Goal: Transaction & Acquisition: Purchase product/service

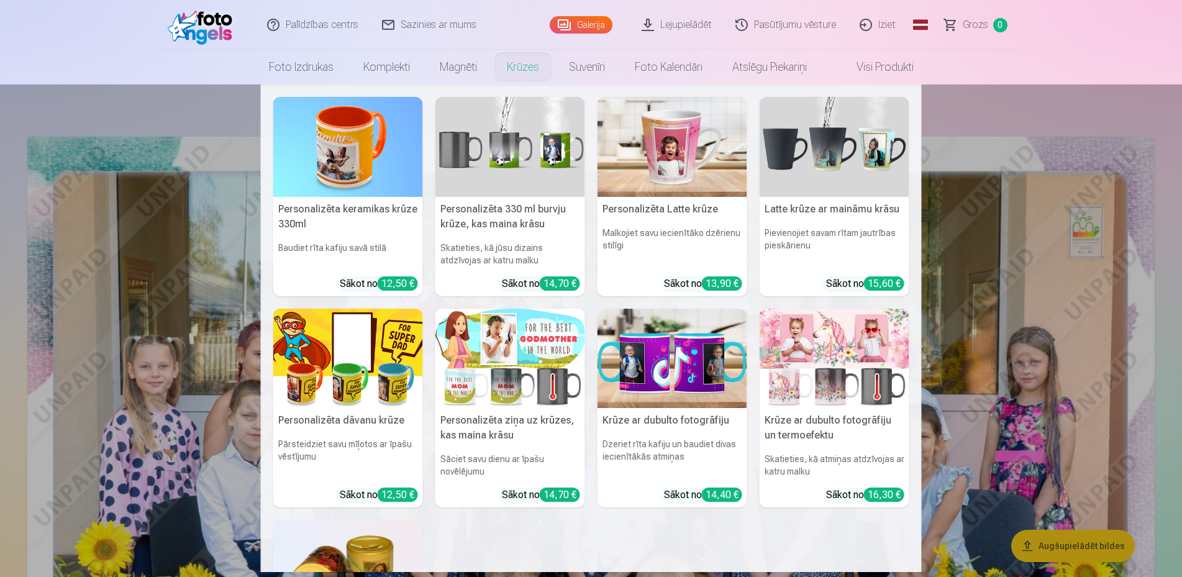
click at [533, 65] on link "Krūzes" at bounding box center [523, 67] width 62 height 35
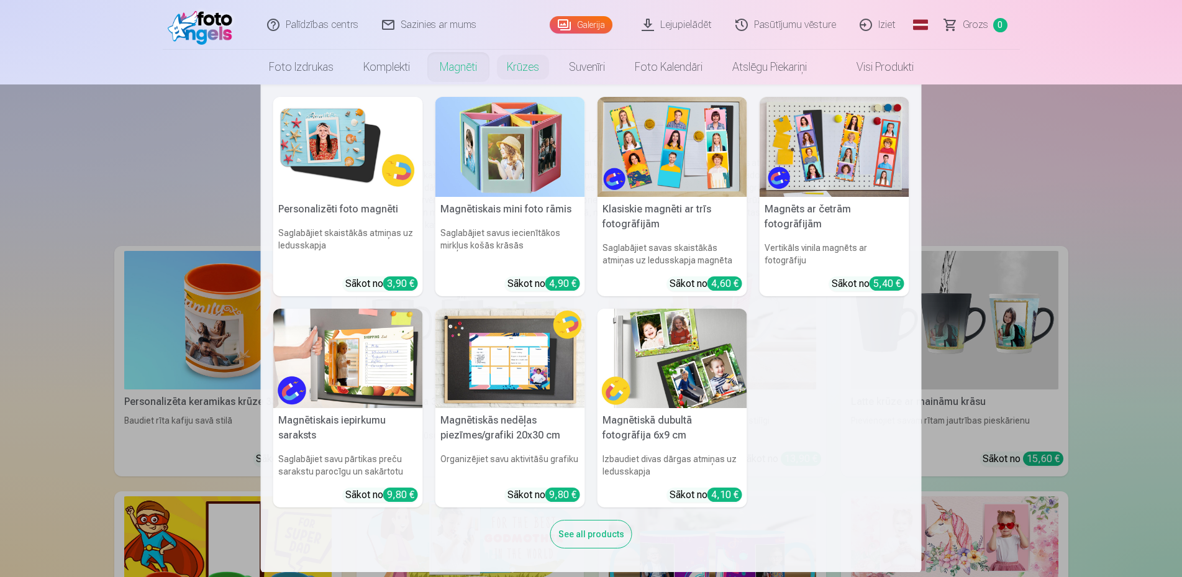
scroll to position [1, 0]
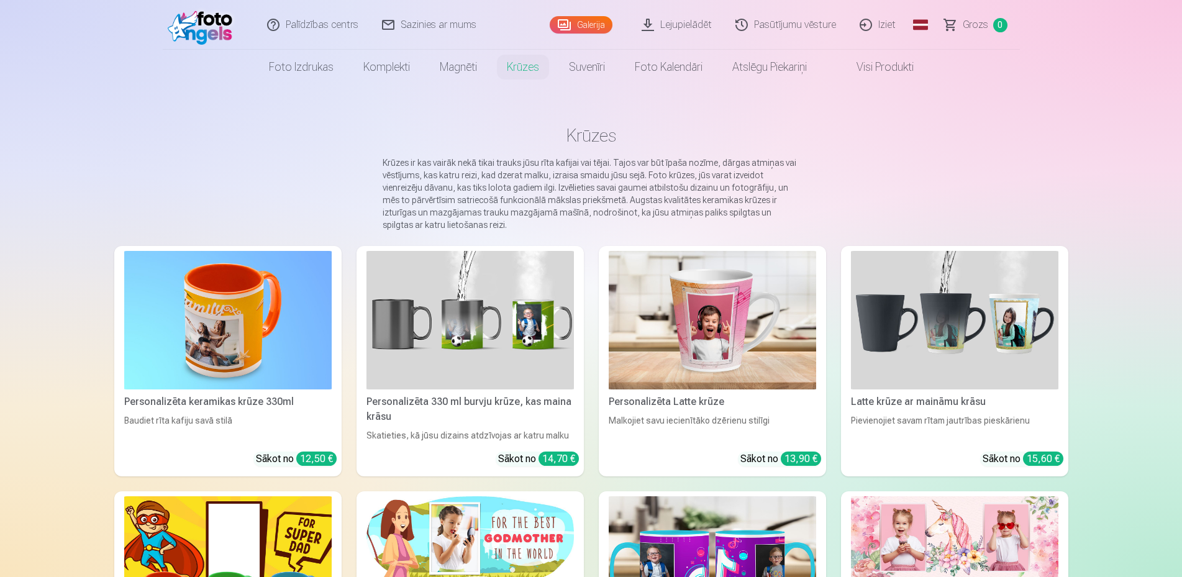
click at [244, 511] on img at bounding box center [228, 565] width 208 height 139
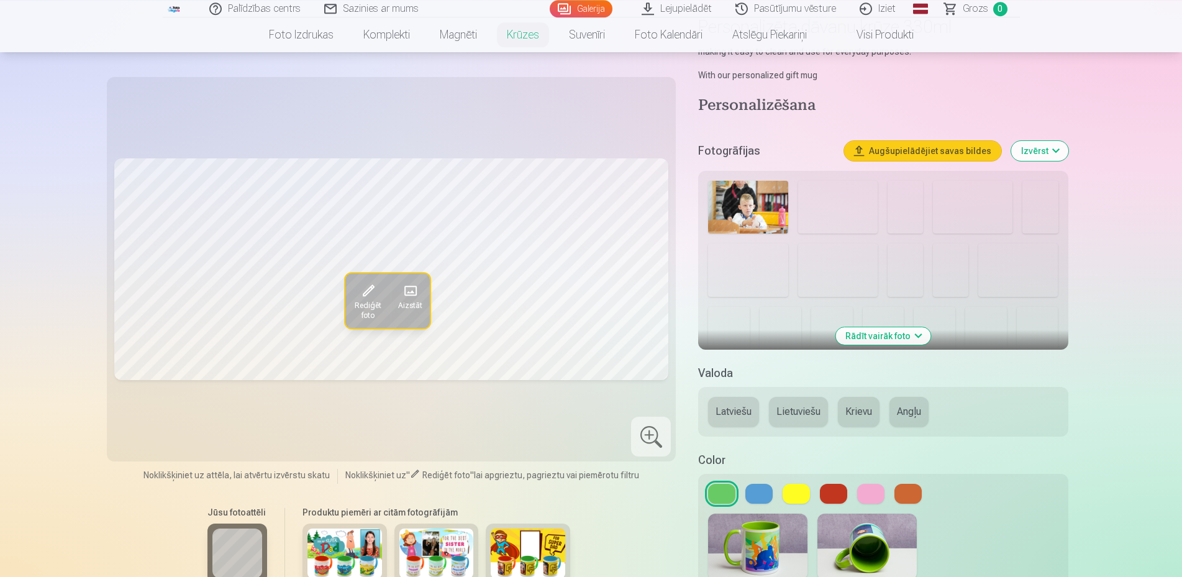
scroll to position [254, 0]
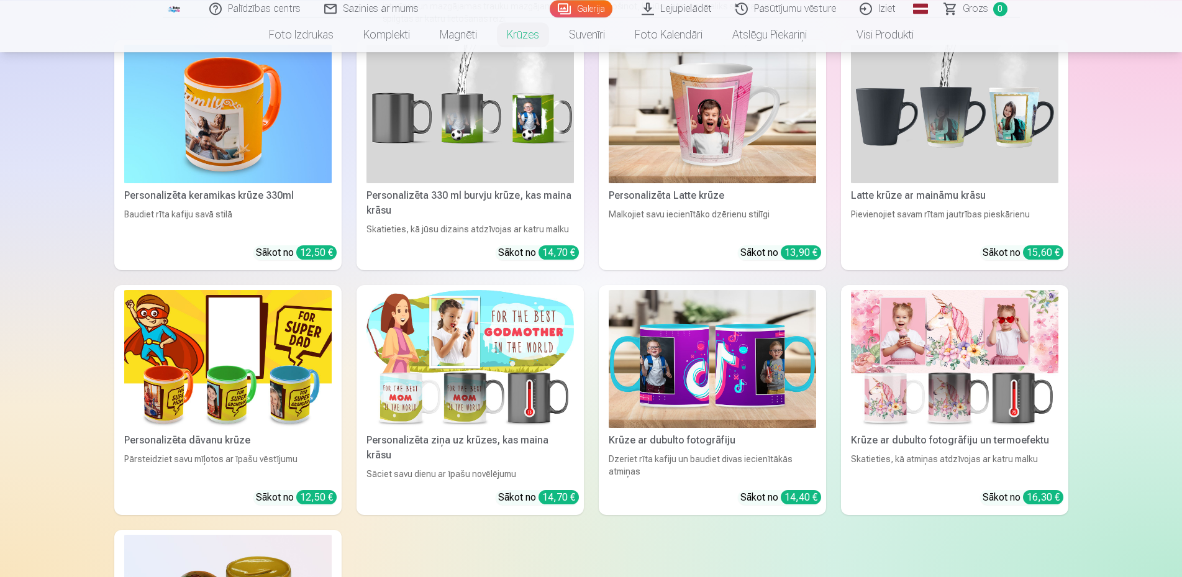
scroll to position [254, 0]
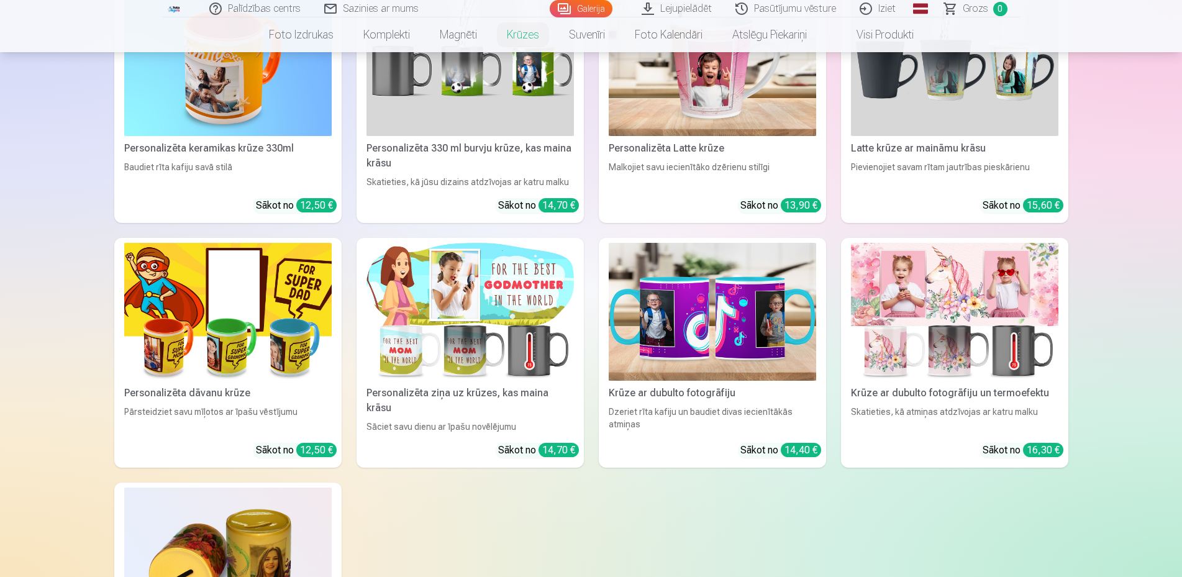
click at [211, 352] on img at bounding box center [228, 312] width 208 height 139
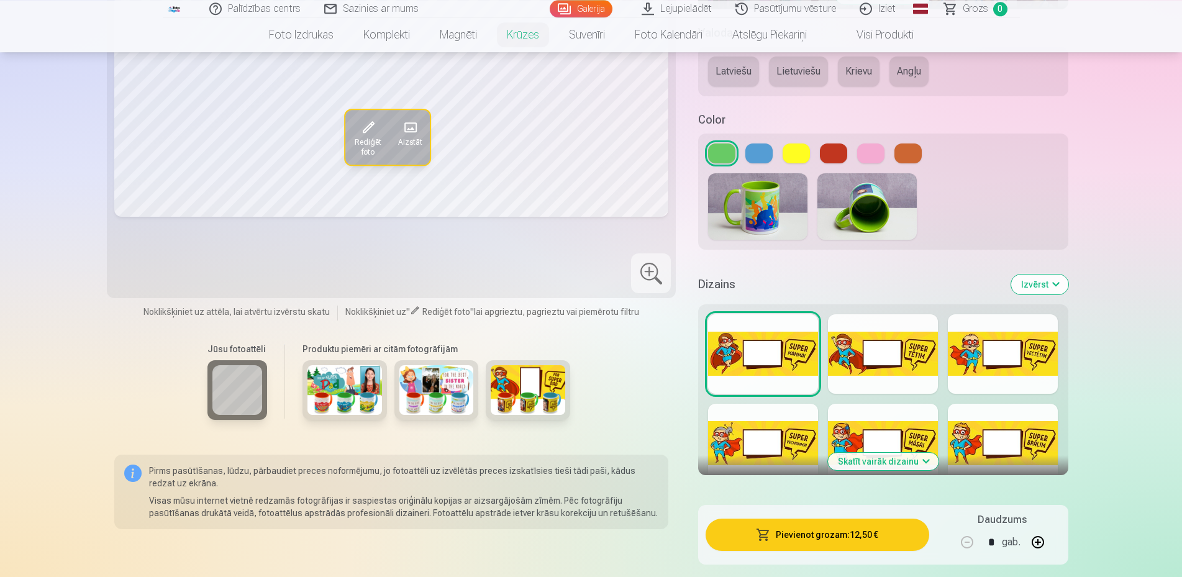
scroll to position [570, 0]
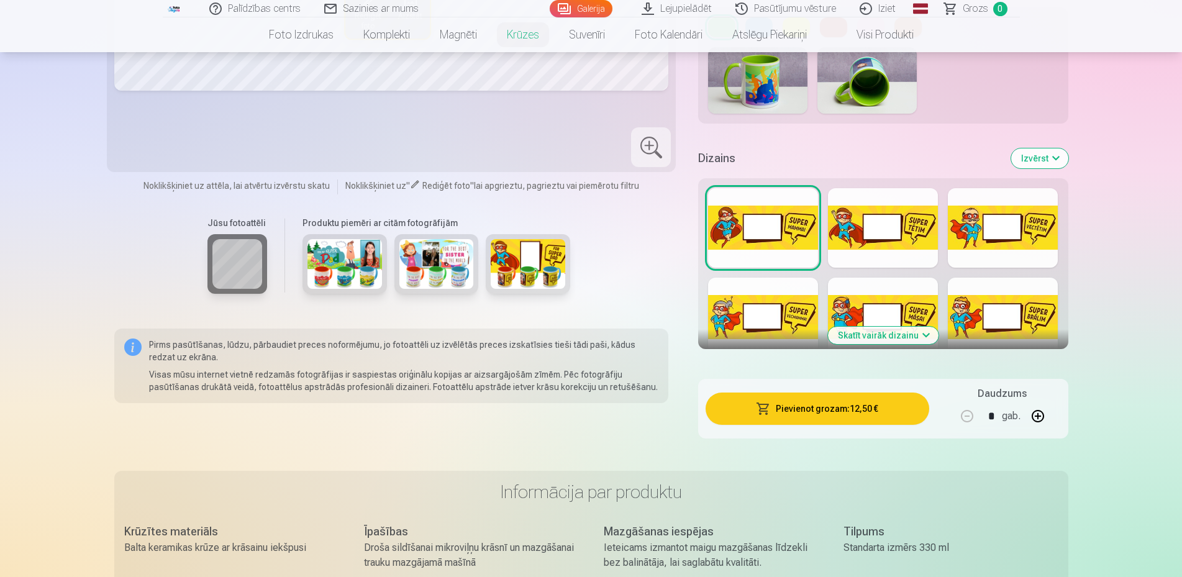
click at [889, 223] on div at bounding box center [883, 228] width 110 height 80
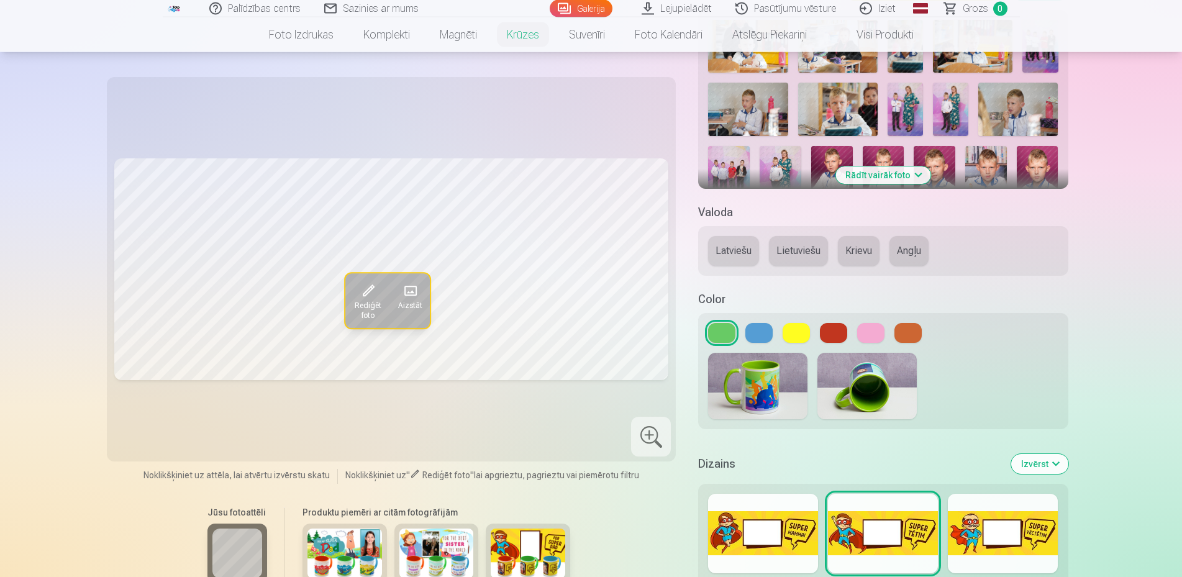
scroll to position [190, 0]
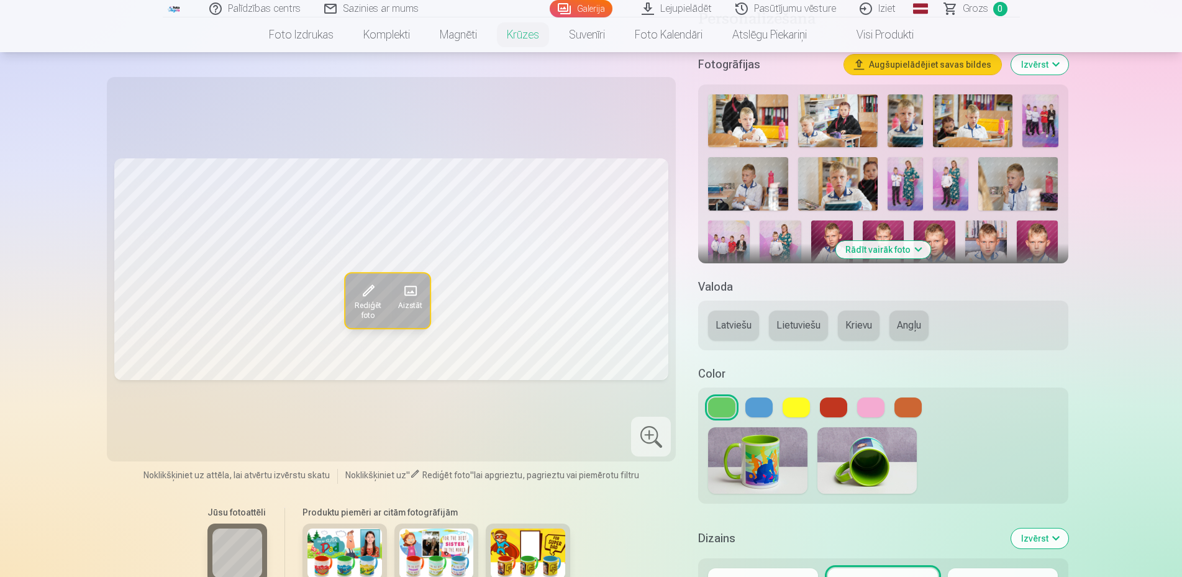
click at [931, 176] on div at bounding box center [883, 249] width 360 height 321
click at [915, 172] on img at bounding box center [905, 183] width 35 height 53
click at [976, 241] on img at bounding box center [987, 252] width 42 height 62
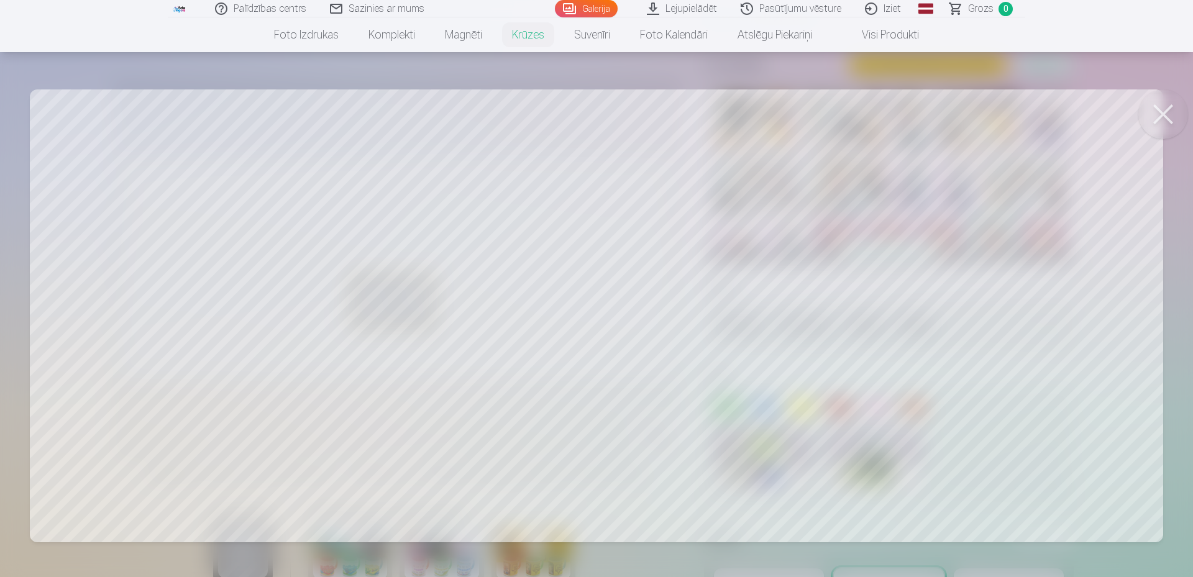
drag, startPoint x: 623, startPoint y: 362, endPoint x: 722, endPoint y: 467, distance: 144.2
click at [690, 494] on div at bounding box center [596, 288] width 1193 height 577
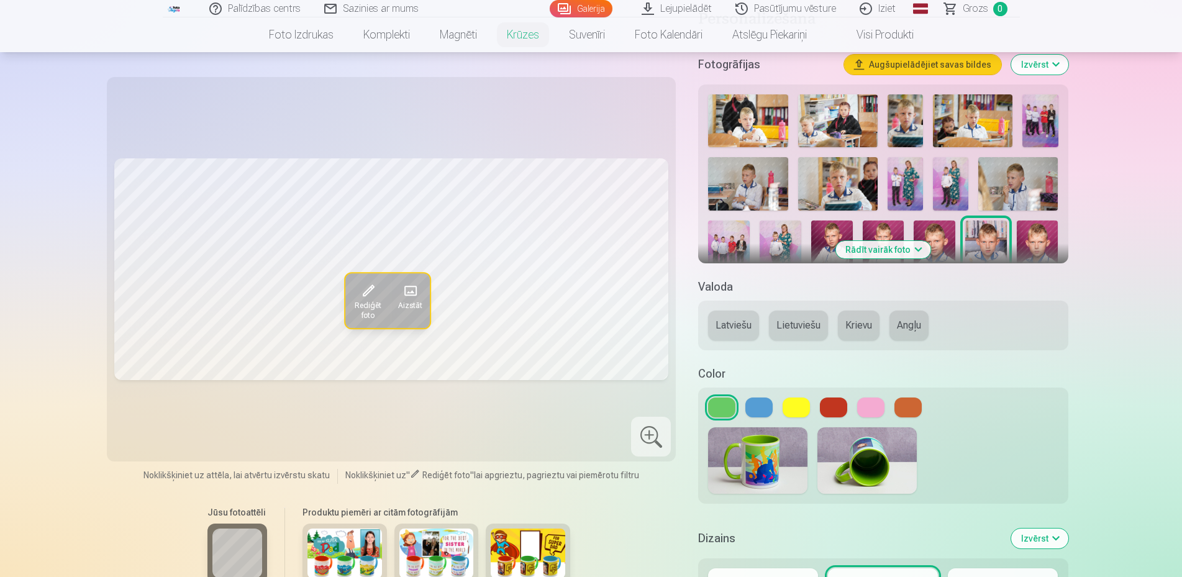
click at [378, 301] on span "Rediģēt foto" at bounding box center [367, 311] width 30 height 20
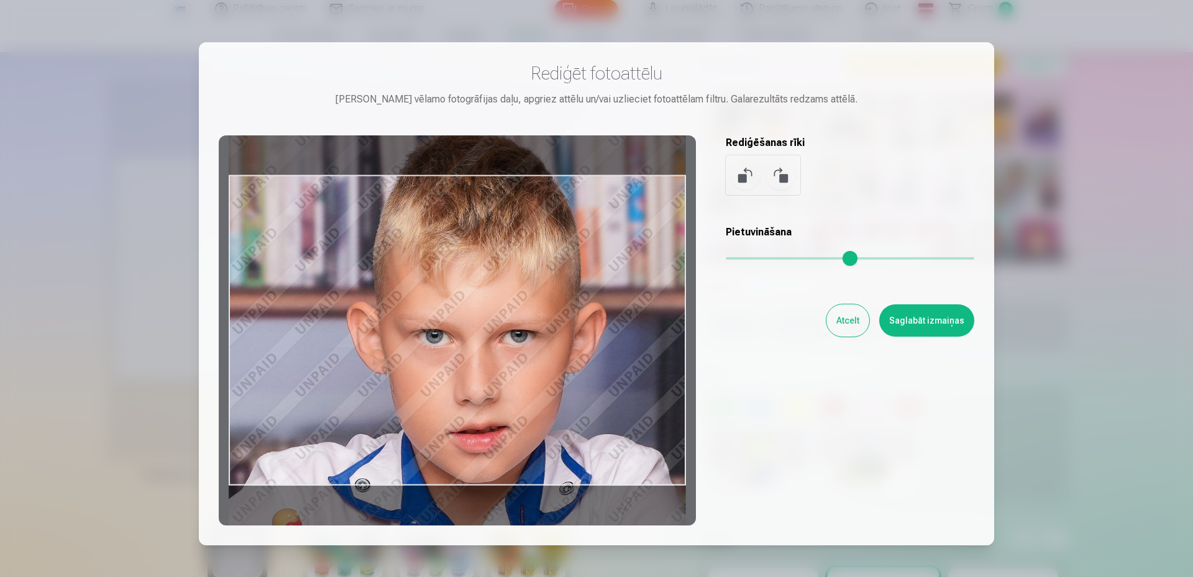
drag, startPoint x: 516, startPoint y: 339, endPoint x: 549, endPoint y: 281, distance: 66.8
click at [549, 281] on div at bounding box center [457, 330] width 477 height 390
click at [839, 324] on button "Atcelt" at bounding box center [847, 320] width 43 height 32
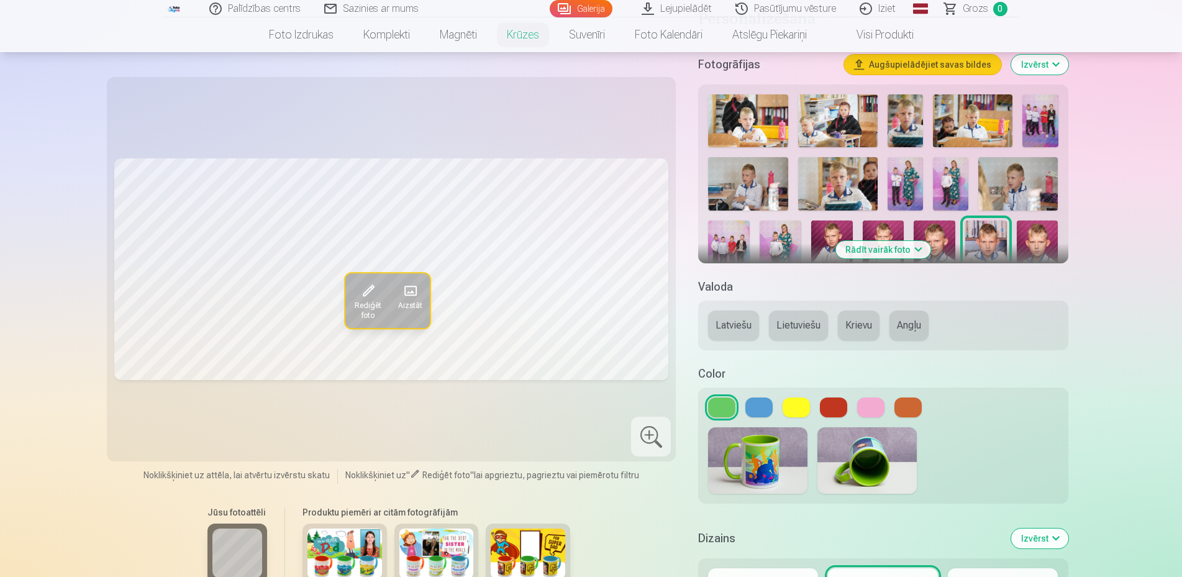
click at [913, 101] on img at bounding box center [905, 120] width 35 height 53
click at [821, 241] on img at bounding box center [833, 252] width 42 height 62
click at [368, 301] on span "Rediģēt foto" at bounding box center [367, 311] width 30 height 20
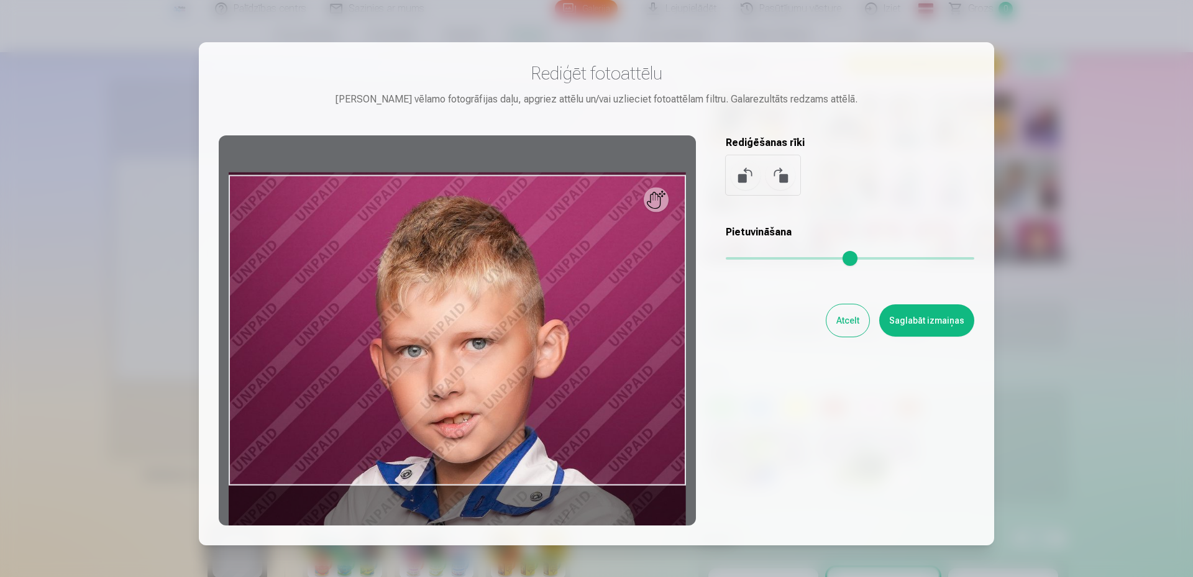
click at [916, 316] on button "Saglabāt izmaiņas" at bounding box center [926, 320] width 95 height 32
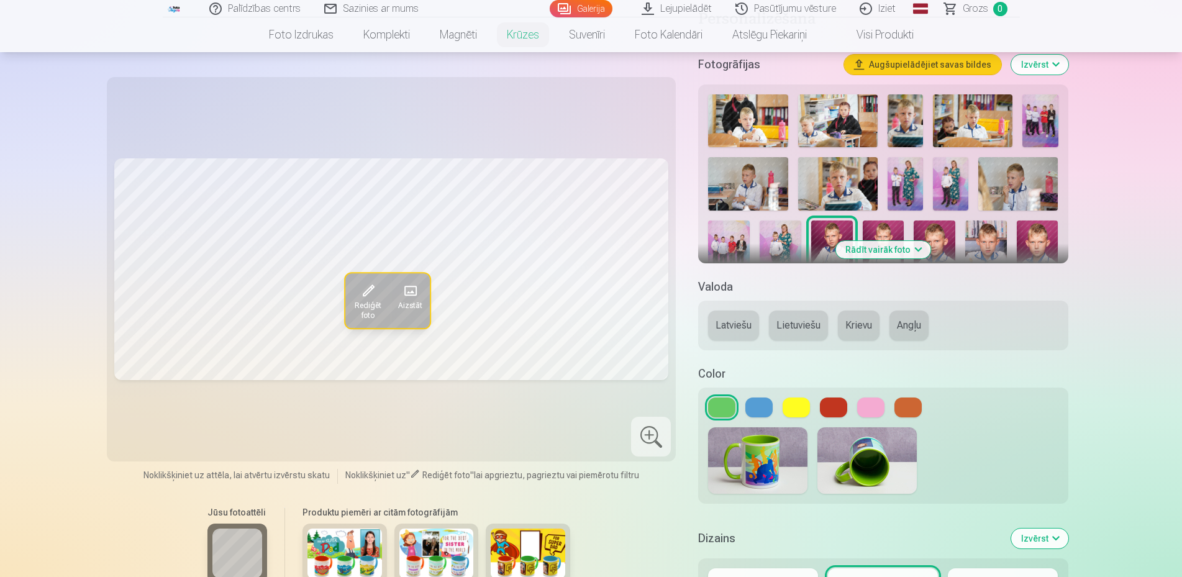
click at [826, 403] on button at bounding box center [833, 408] width 27 height 20
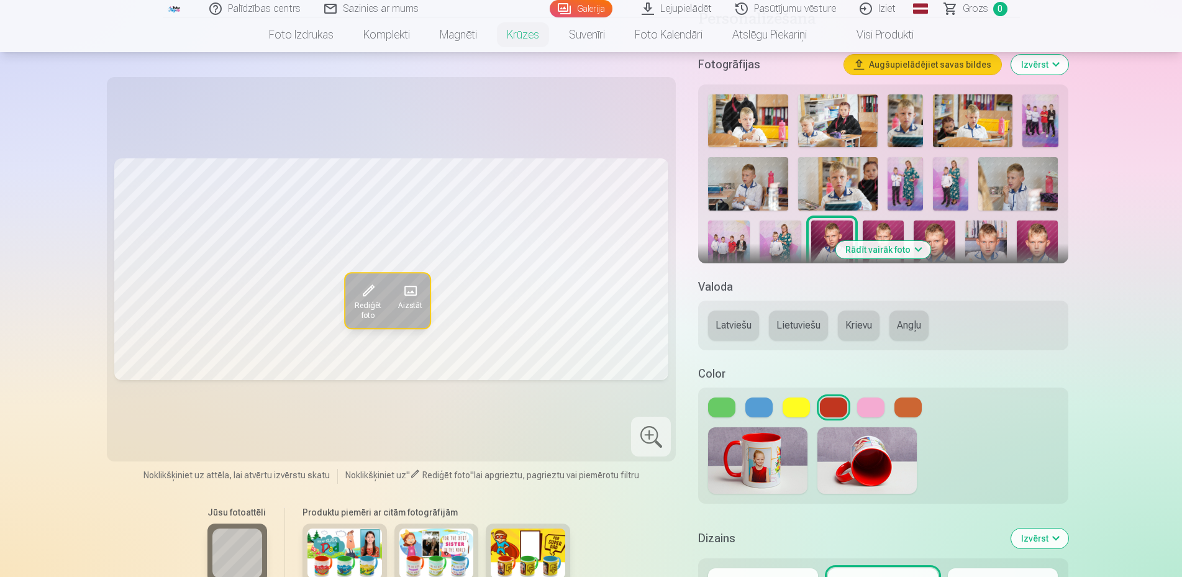
click at [794, 398] on button at bounding box center [796, 408] width 27 height 20
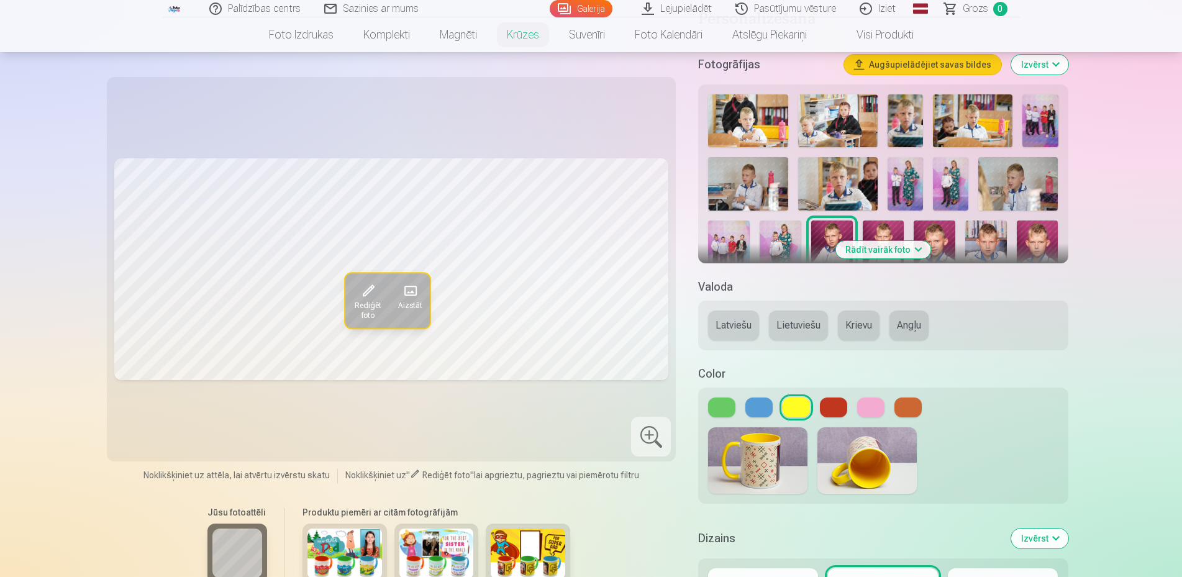
click at [733, 331] on button "Latviešu" at bounding box center [733, 326] width 51 height 30
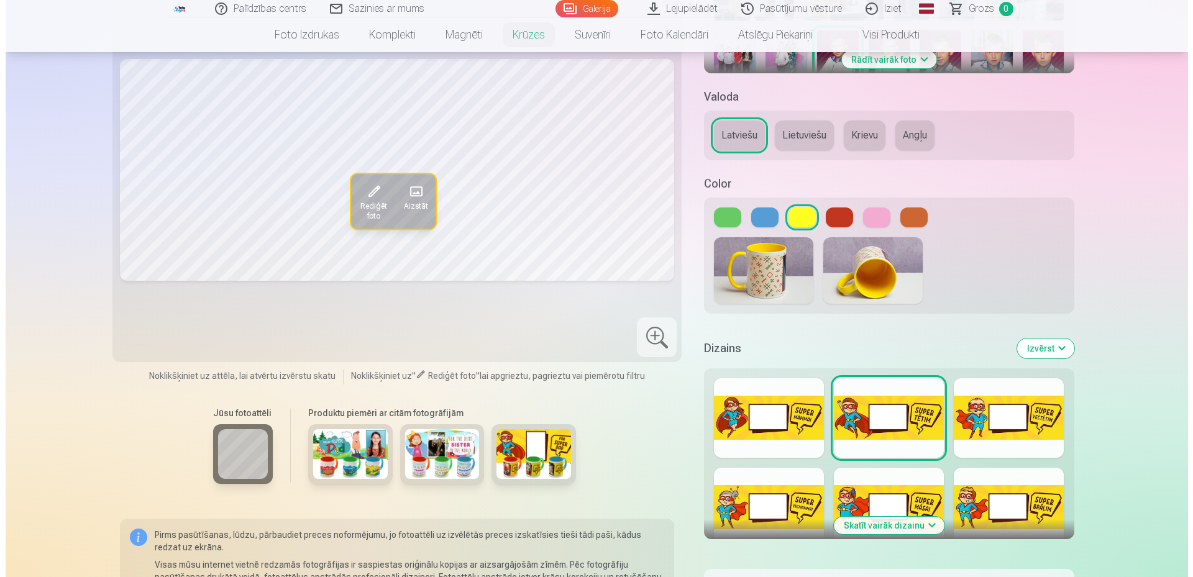
scroll to position [507, 0]
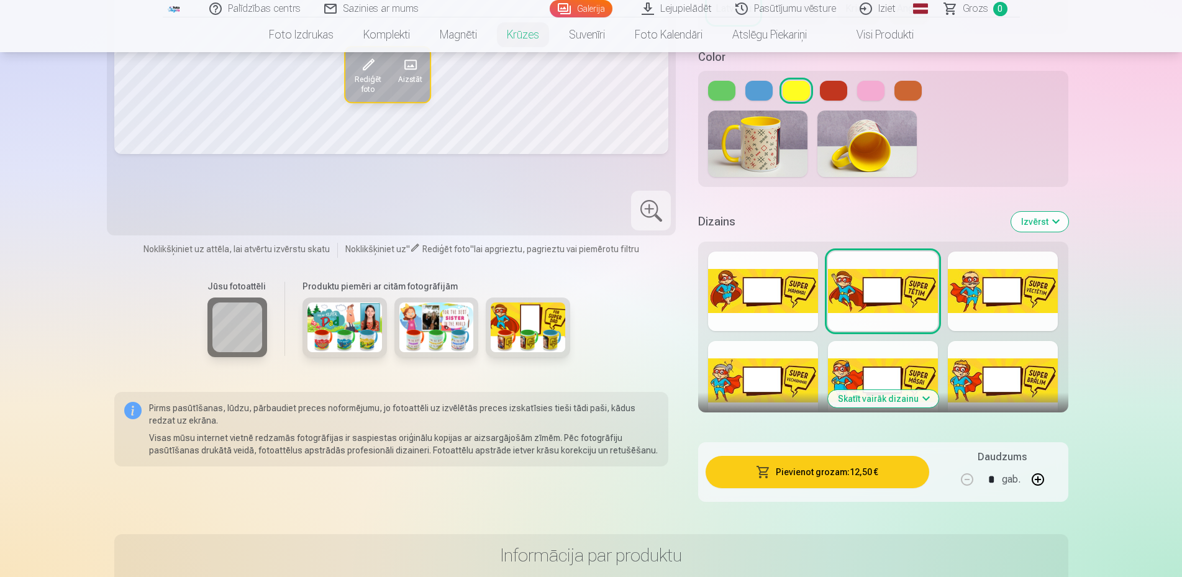
click at [878, 468] on button "Pievienot grozam : 12,50 €" at bounding box center [817, 472] width 223 height 32
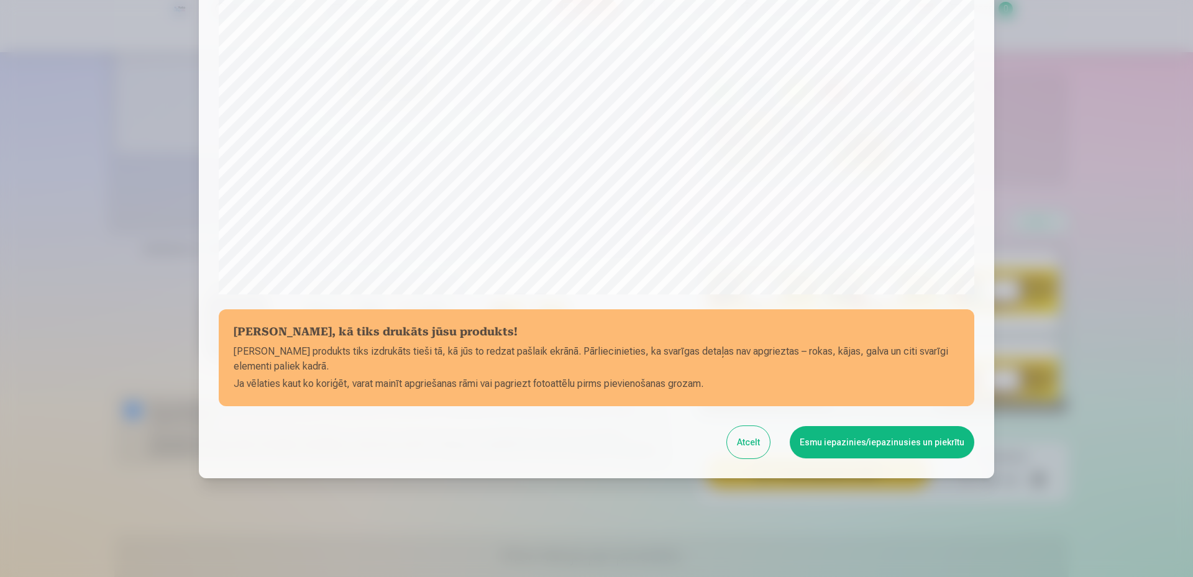
scroll to position [318, 0]
click at [839, 441] on button "Esmu iepazinies/iepazinusies un piekrītu" at bounding box center [882, 442] width 185 height 32
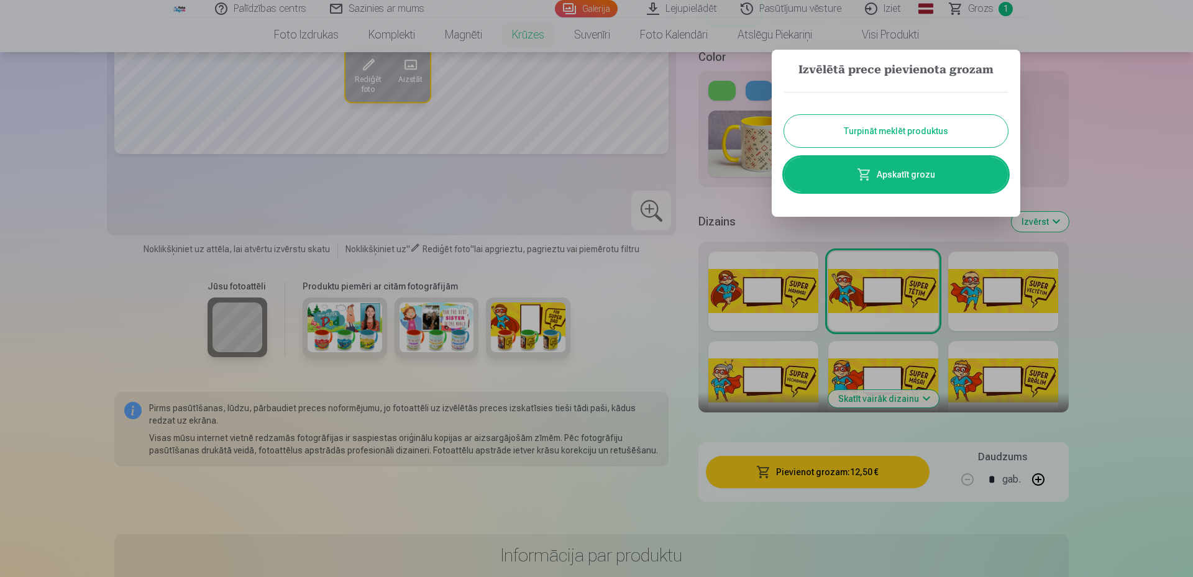
click at [921, 168] on link "Apskatīt grozu" at bounding box center [896, 174] width 224 height 35
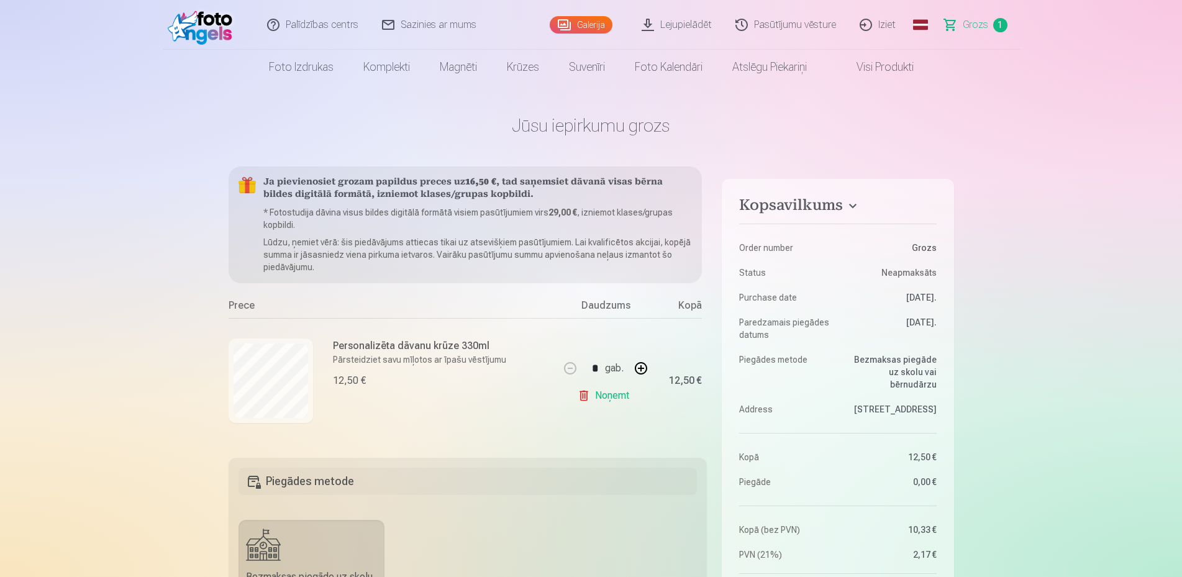
click at [894, 25] on link "Iziet" at bounding box center [879, 25] width 60 height 50
